Goal: Information Seeking & Learning: Learn about a topic

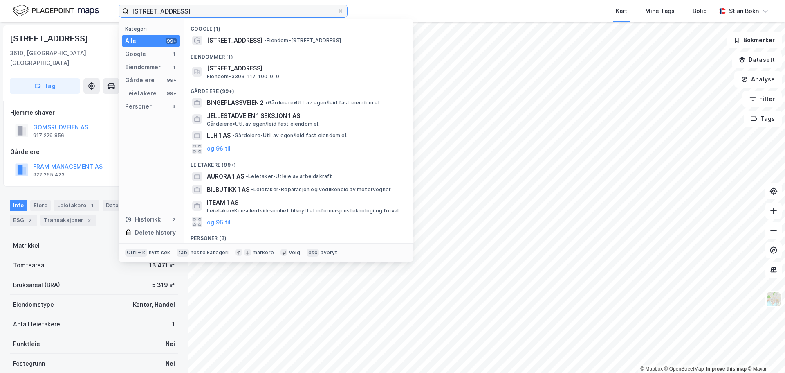
click at [168, 14] on input "[STREET_ADDRESS]" at bounding box center [233, 11] width 209 height 12
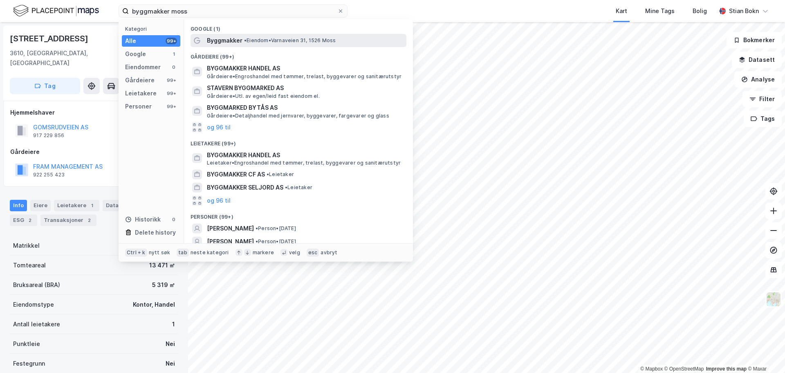
click at [263, 42] on span "• Eiendom • Varnaveien 31, 1526 Moss" at bounding box center [290, 40] width 92 height 7
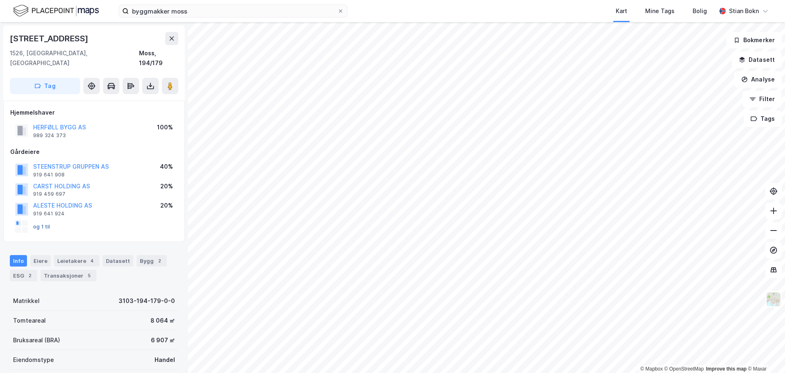
click at [0, 0] on button "og 1 til" at bounding box center [0, 0] width 0 height 0
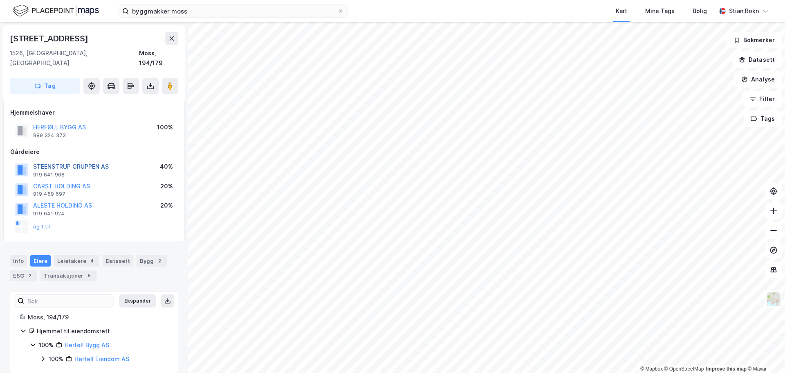
click at [0, 0] on button "STEENSTRUP GRUPPEN AS" at bounding box center [0, 0] width 0 height 0
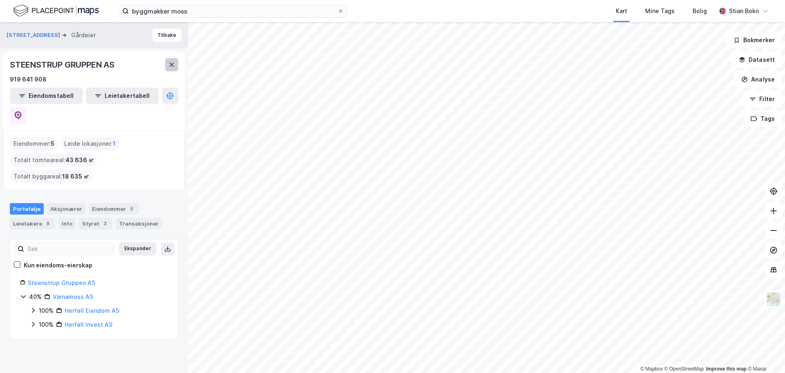
click at [171, 63] on icon at bounding box center [171, 64] width 7 height 7
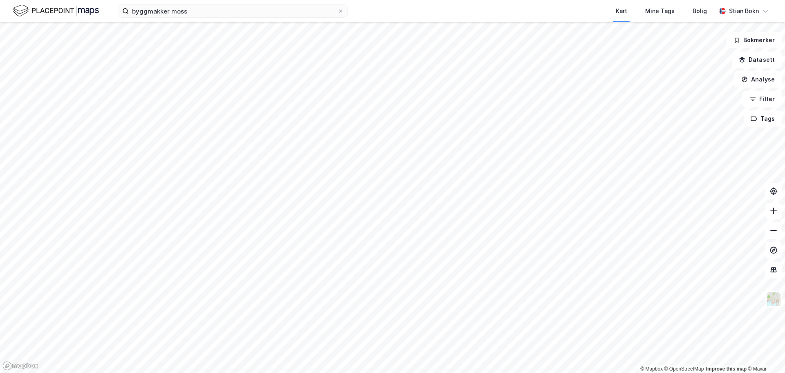
click at [198, 18] on div "byggmakker moss Kart Mine Tags Bolig [PERSON_NAME]" at bounding box center [392, 11] width 785 height 22
click at [193, 9] on input "byggmakker moss" at bounding box center [233, 11] width 209 height 12
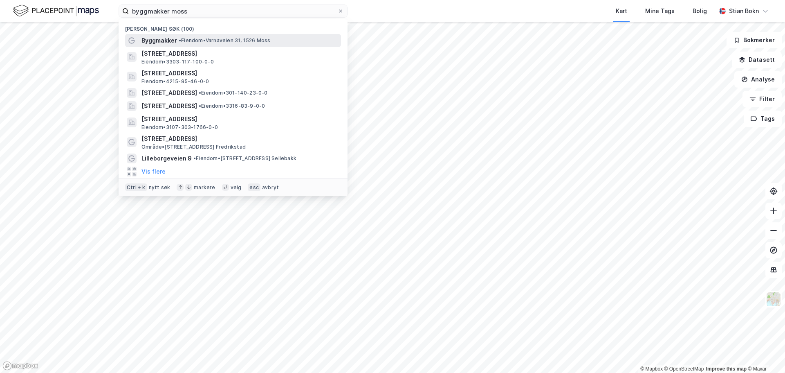
click at [180, 37] on span "•" at bounding box center [180, 40] width 2 height 6
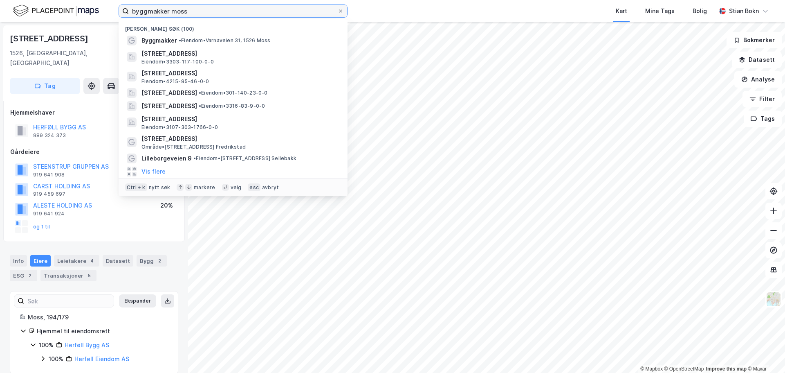
drag, startPoint x: 170, startPoint y: 9, endPoint x: 269, endPoint y: 28, distance: 101.1
click at [266, 18] on div "byggmakker [PERSON_NAME] søk (100) Byggmakker • Eiendom • [STREET_ADDRESS] Eien…" at bounding box center [233, 10] width 229 height 13
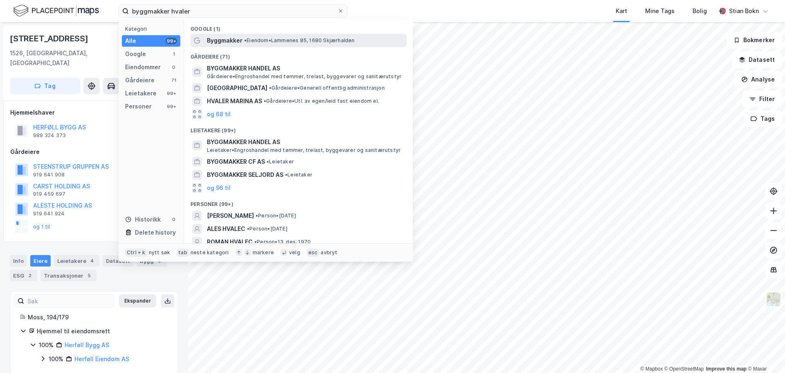
click at [274, 40] on span "• [PERSON_NAME] 85, 1680 [GEOGRAPHIC_DATA]" at bounding box center [299, 40] width 111 height 7
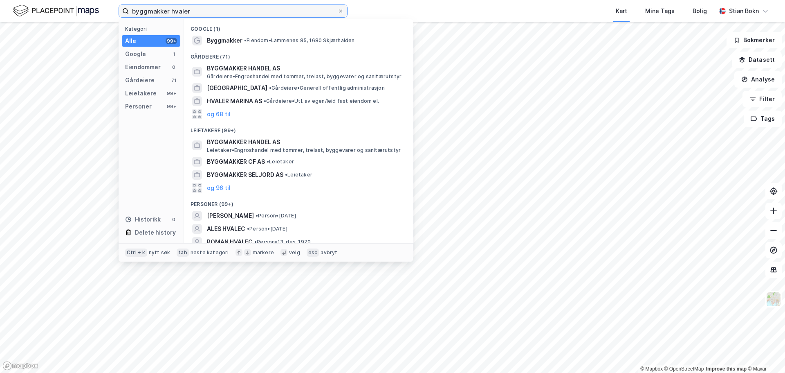
drag, startPoint x: 170, startPoint y: 12, endPoint x: 256, endPoint y: 13, distance: 85.5
click at [234, 13] on input "byggmakker hvaler" at bounding box center [233, 11] width 209 height 12
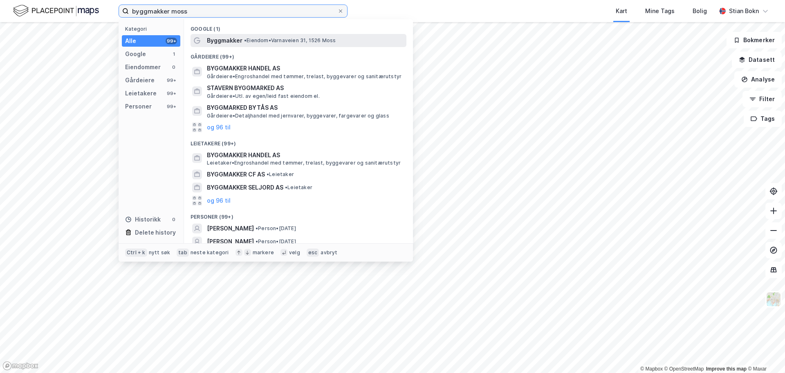
type input "byggmakker moss"
click at [274, 40] on span "• Eiendom • Varnaveien 31, 1526 Moss" at bounding box center [290, 40] width 92 height 7
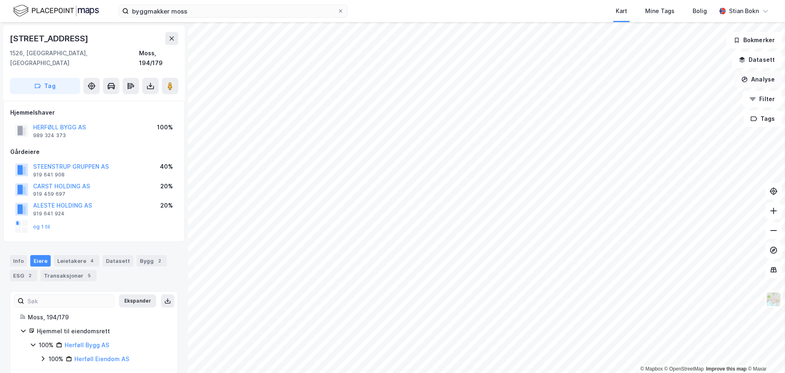
click at [764, 76] on button "Analyse" at bounding box center [757, 79] width 47 height 16
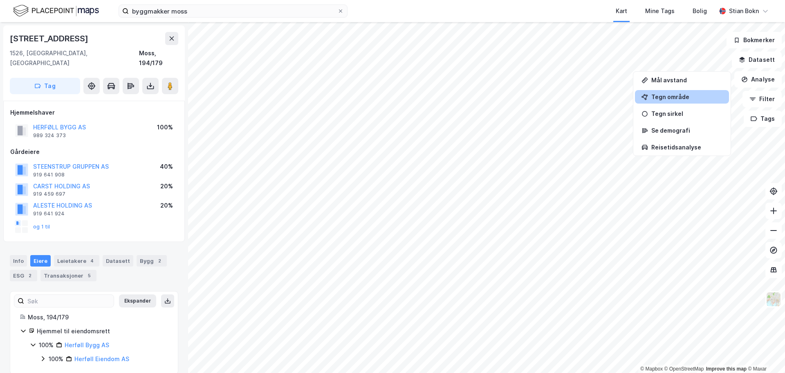
click at [673, 100] on div "Tegn område" at bounding box center [682, 96] width 94 height 13
